Goal: Entertainment & Leisure: Consume media (video, audio)

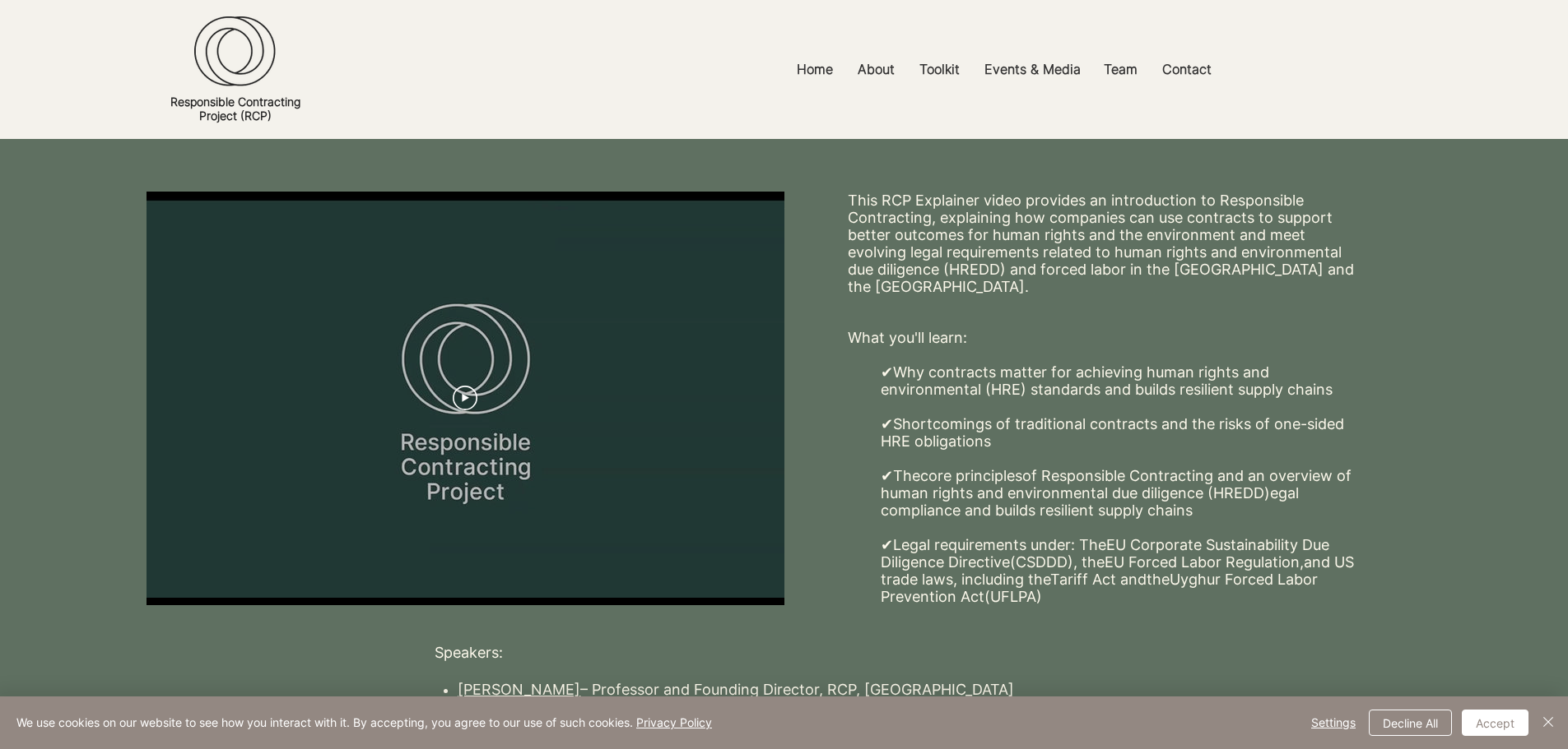
scroll to position [207, 0]
click at [466, 393] on icon "Play video" at bounding box center [466, 397] width 8 height 9
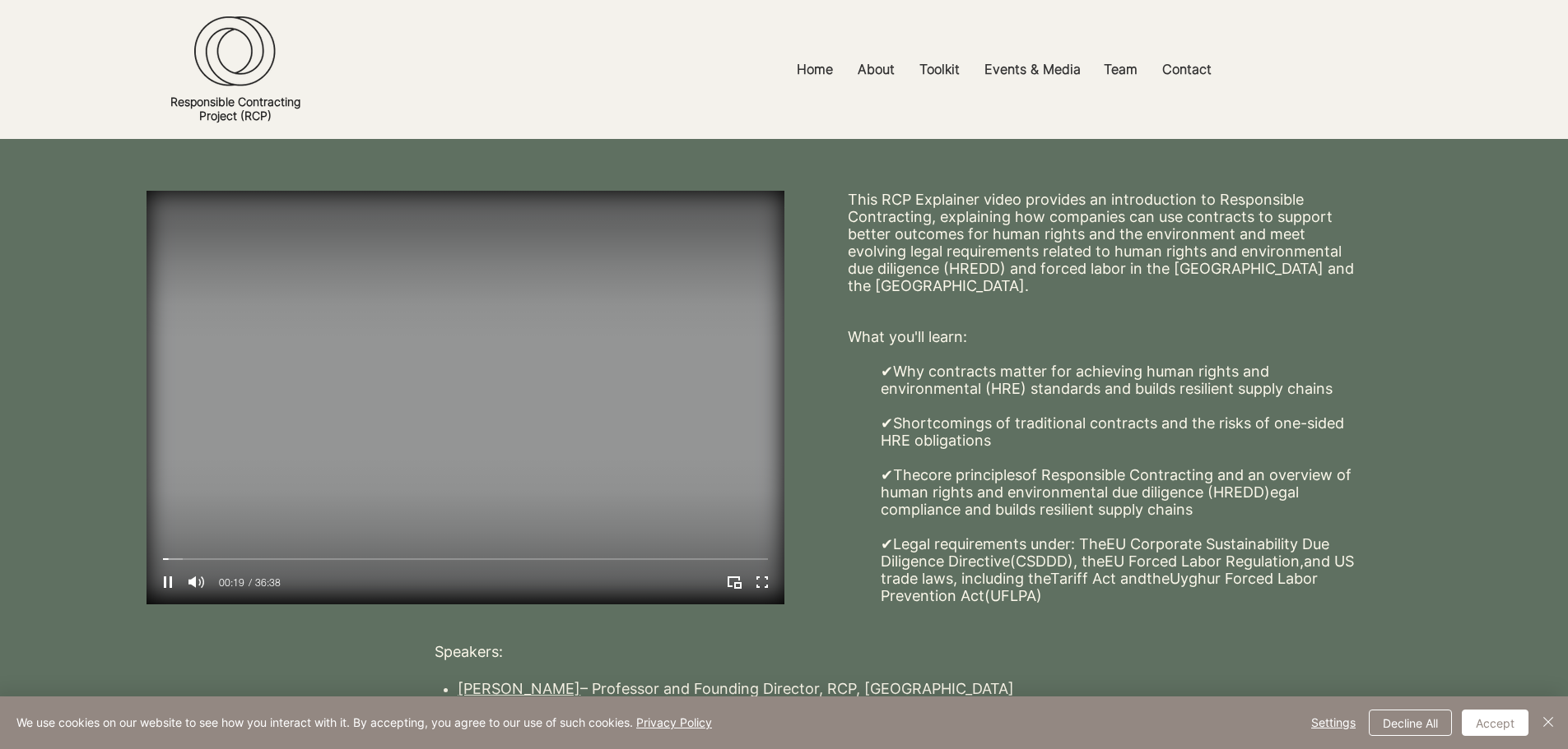
click at [323, 445] on video "Your Video Title Video Player" at bounding box center [465, 397] width 637 height 413
click at [169, 572] on icon "Play" at bounding box center [168, 582] width 22 height 22
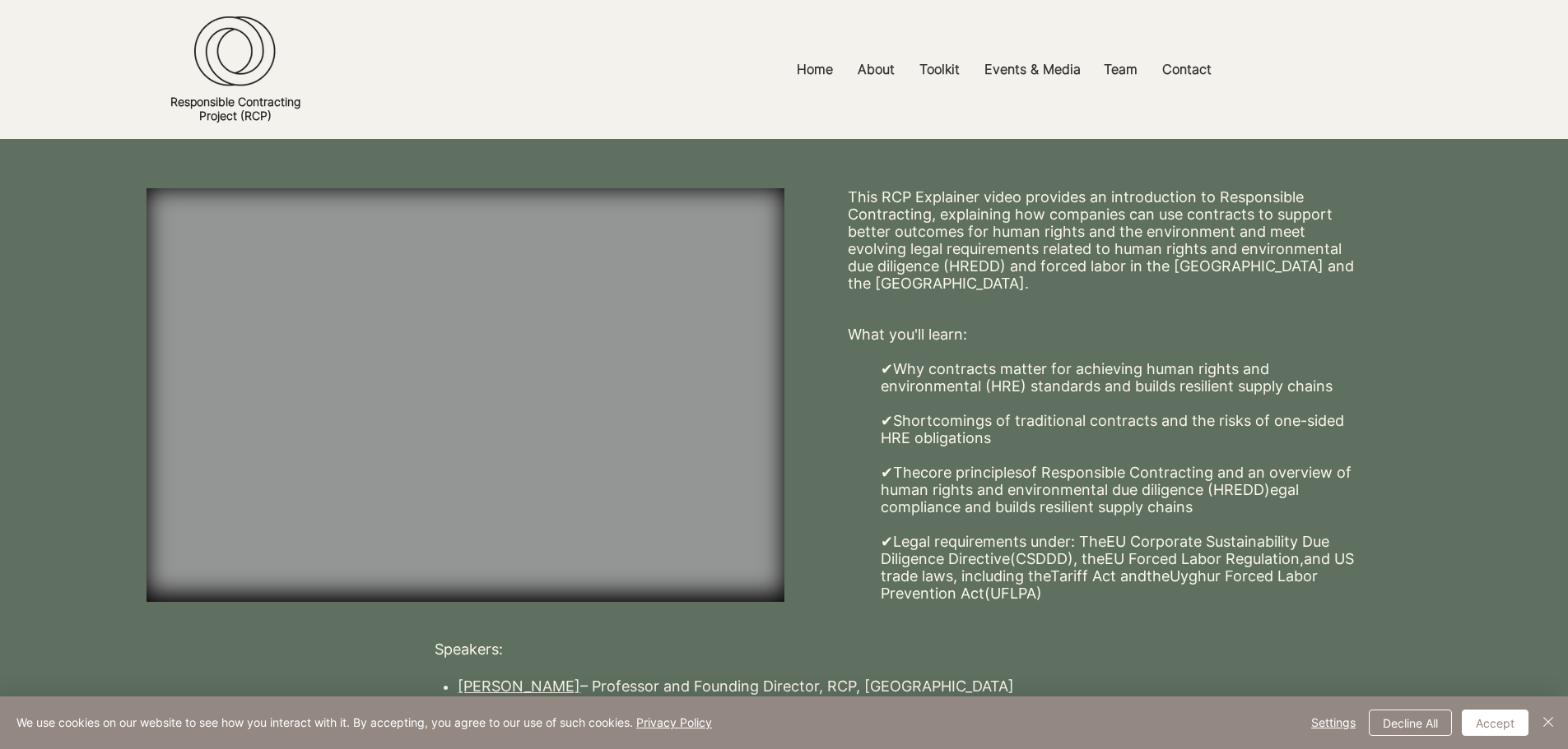
scroll to position [208, 0]
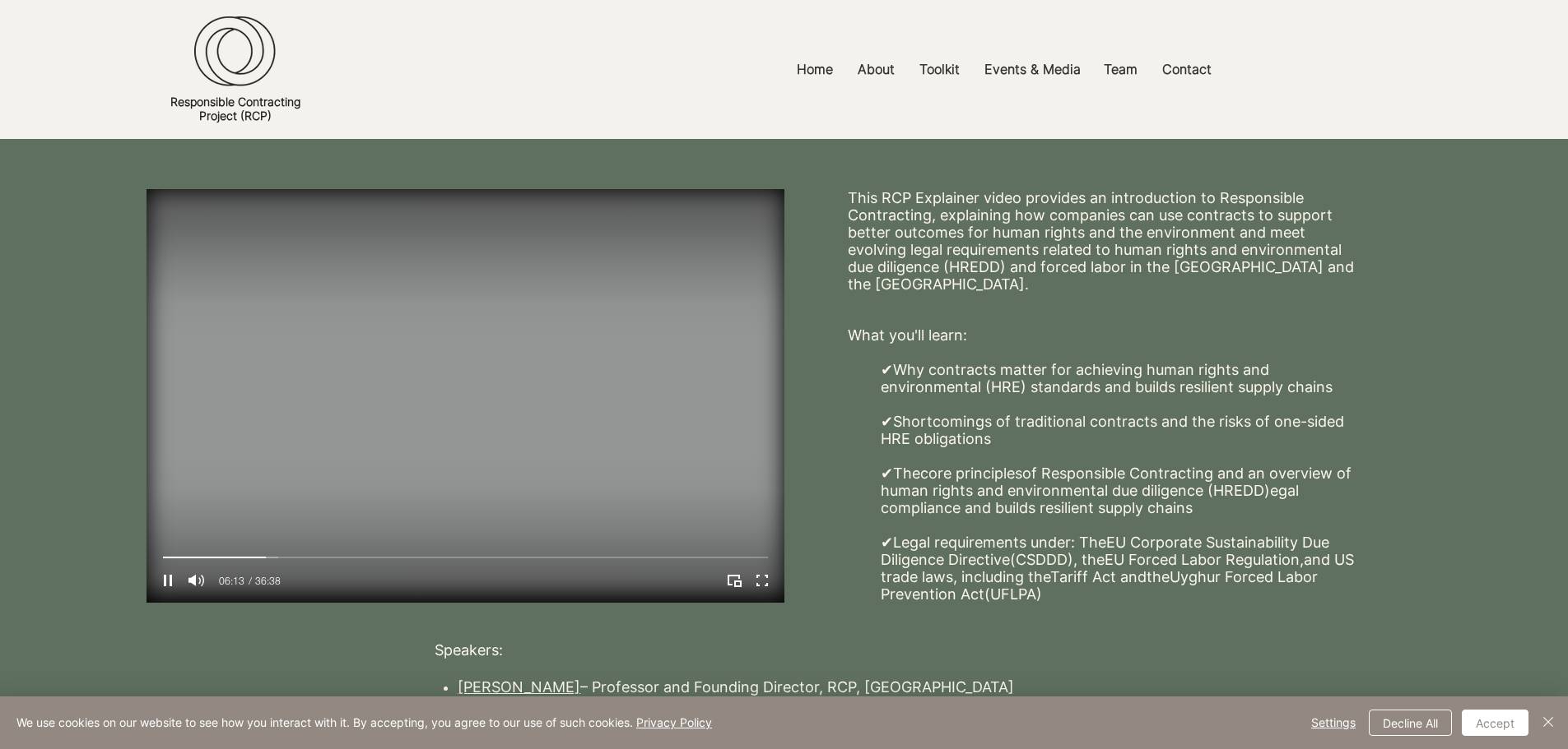
click at [506, 380] on video "Your Video Title Video Player" at bounding box center [465, 396] width 637 height 413
click at [456, 331] on video "Your Video Title Video Player" at bounding box center [465, 396] width 637 height 413
click at [255, 556] on div "Your Video Title Video Player" at bounding box center [466, 557] width 605 height 5
click at [239, 556] on div "Your Video Title Video Player" at bounding box center [466, 557] width 605 height 5
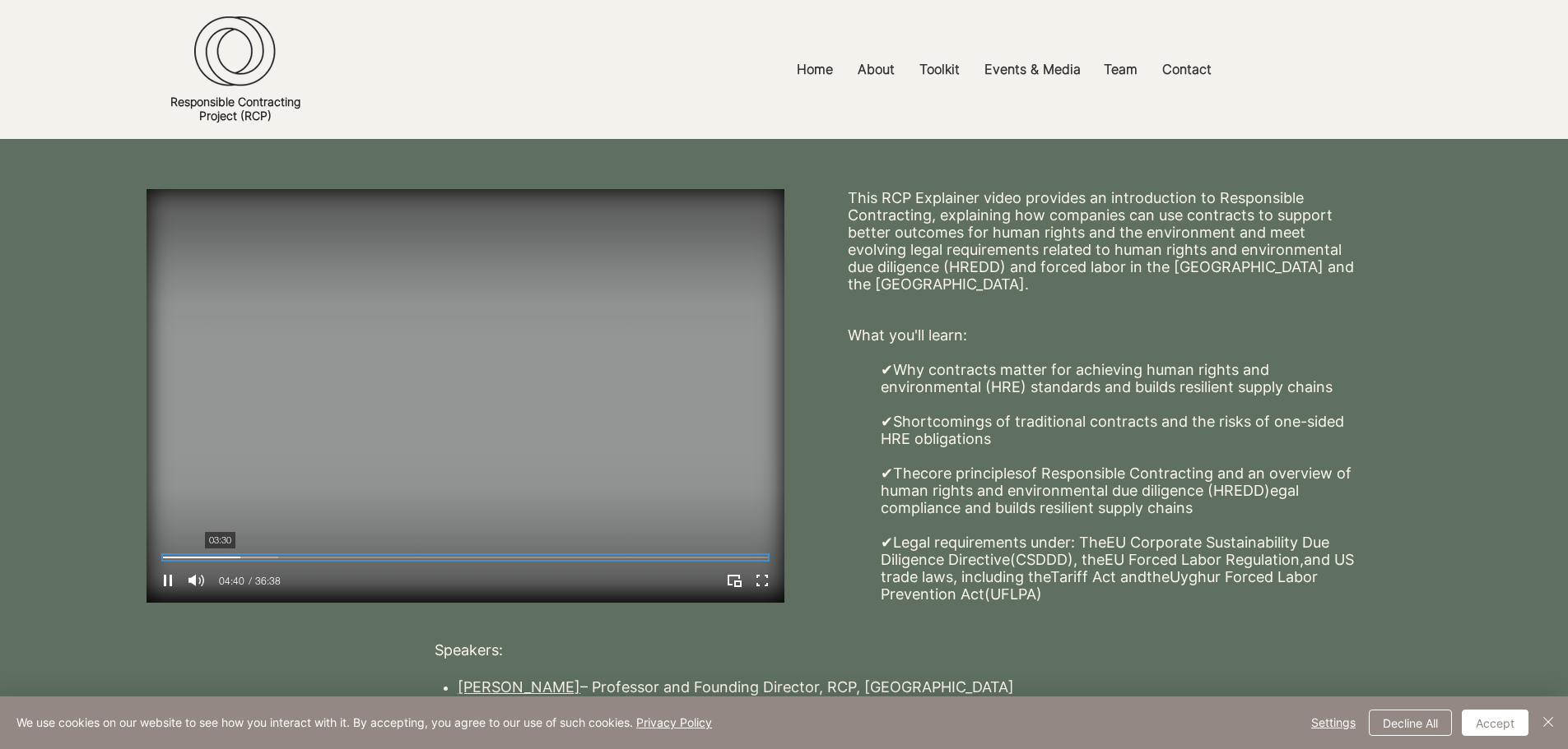
click at [220, 556] on div "Your Video Title Video Player" at bounding box center [466, 557] width 605 height 5
click at [648, 556] on div "Your Video Title Video Player" at bounding box center [466, 557] width 605 height 5
click at [162, 573] on icon "Pause" at bounding box center [168, 580] width 22 height 22
